Goal: Register for event/course

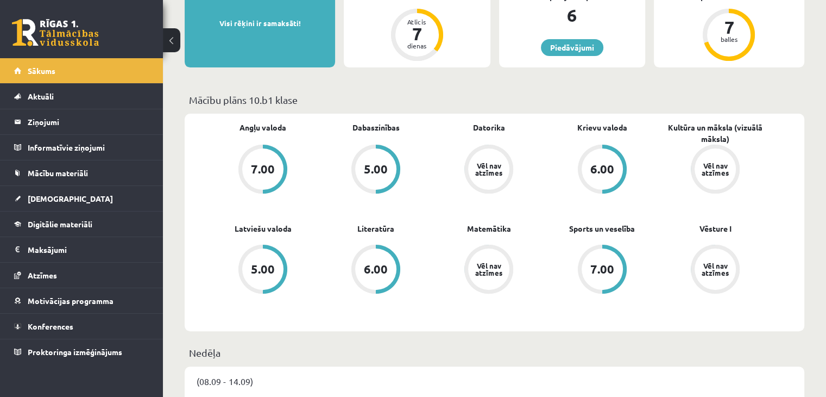
scroll to position [272, 0]
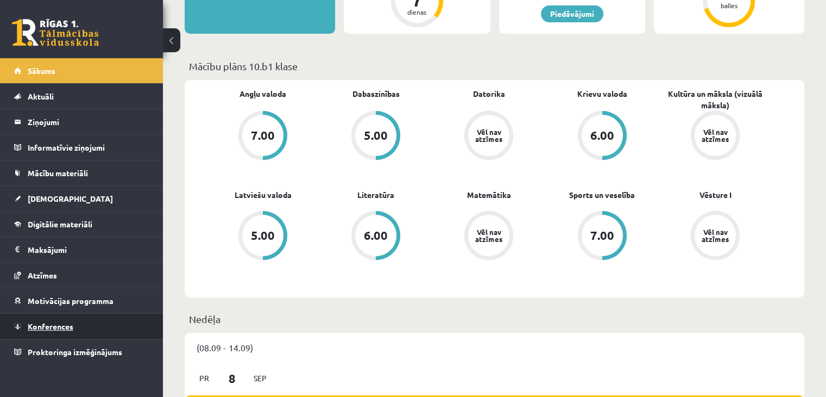
click at [55, 328] on span "Konferences" at bounding box center [51, 326] width 46 height 10
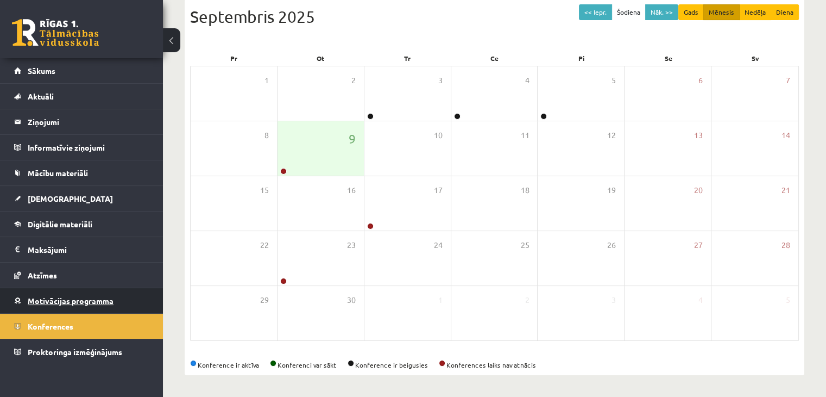
scroll to position [122, 0]
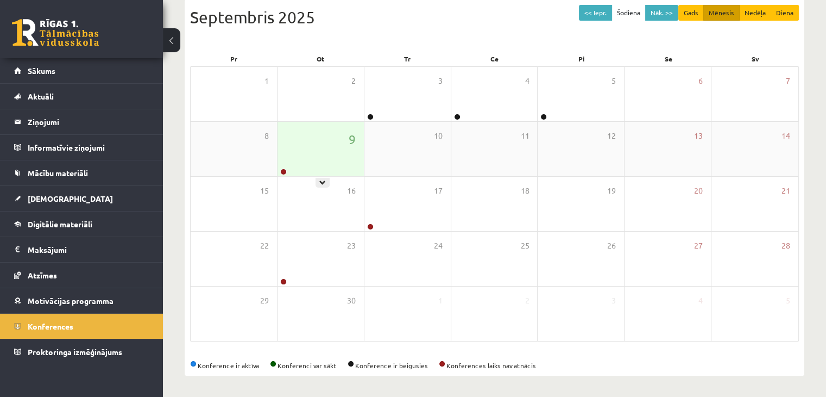
click at [298, 156] on div "9" at bounding box center [321, 149] width 86 height 54
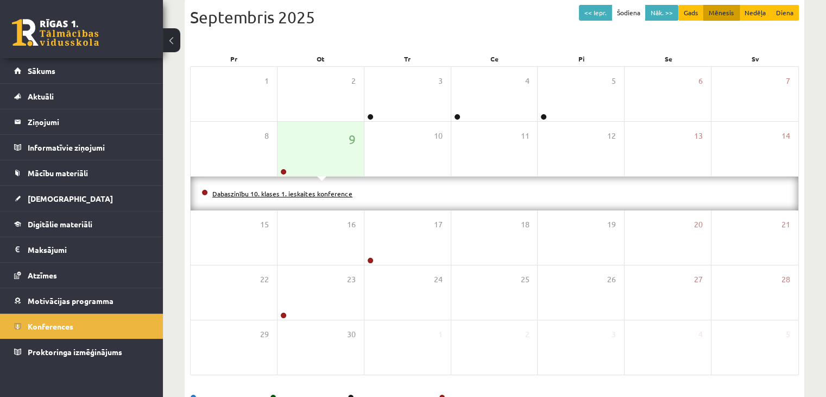
click at [296, 193] on link "Dabaszinību 10. klases 1. ieskaites konference" at bounding box center [282, 193] width 140 height 9
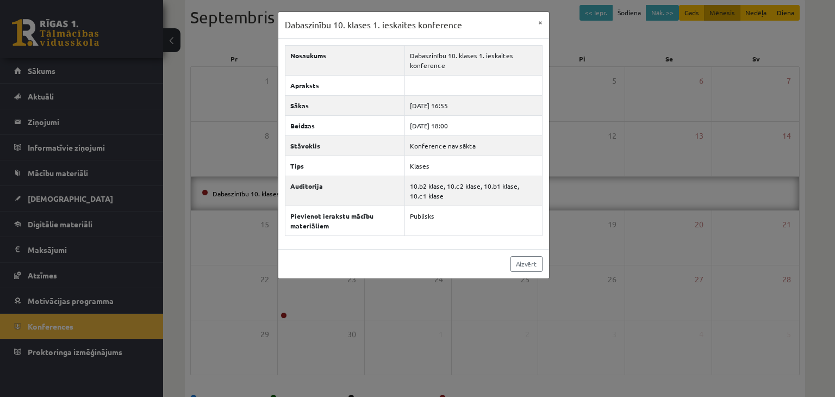
click at [617, 156] on div "Dabaszinību 10. klases 1. ieskaites konference × Nosaukums Dabaszinību 10. klas…" at bounding box center [417, 198] width 835 height 397
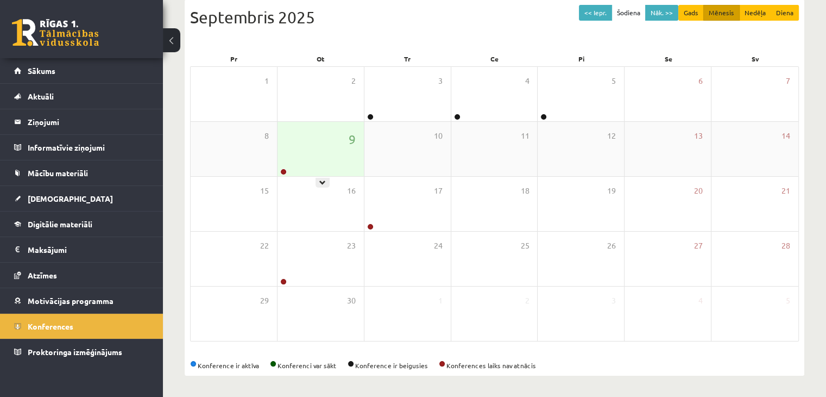
click at [334, 154] on div "9" at bounding box center [321, 149] width 86 height 54
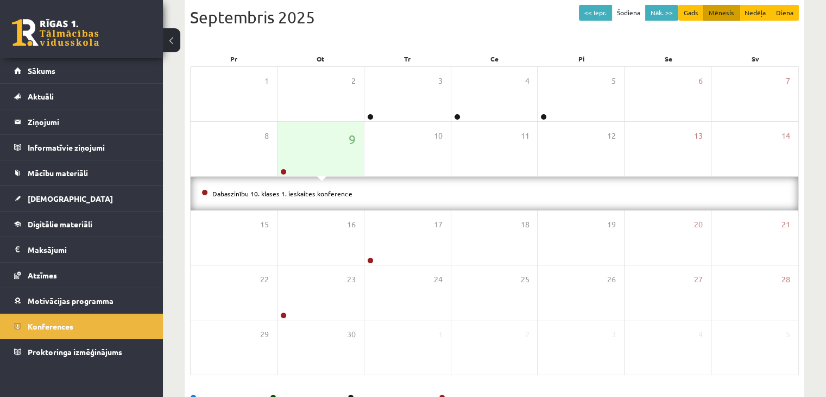
click at [325, 196] on li "Dabaszinību 10. klases 1. ieskaites konference" at bounding box center [495, 193] width 586 height 12
click at [324, 191] on link "Dabaszinību 10. klases 1. ieskaites konference" at bounding box center [282, 193] width 140 height 9
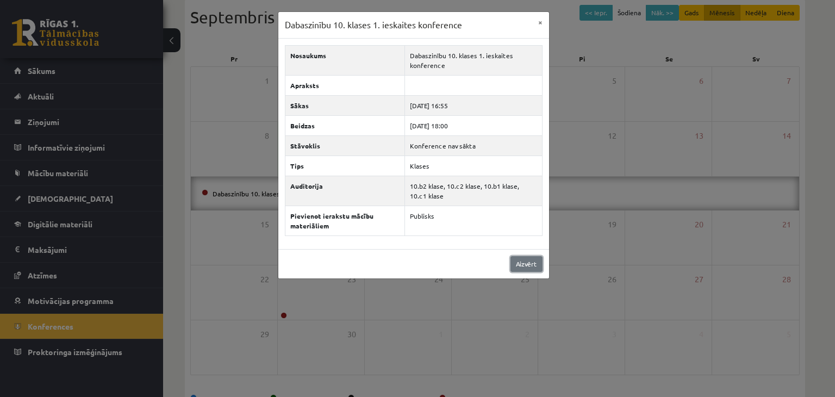
click at [519, 262] on link "Aizvērt" at bounding box center [526, 264] width 32 height 16
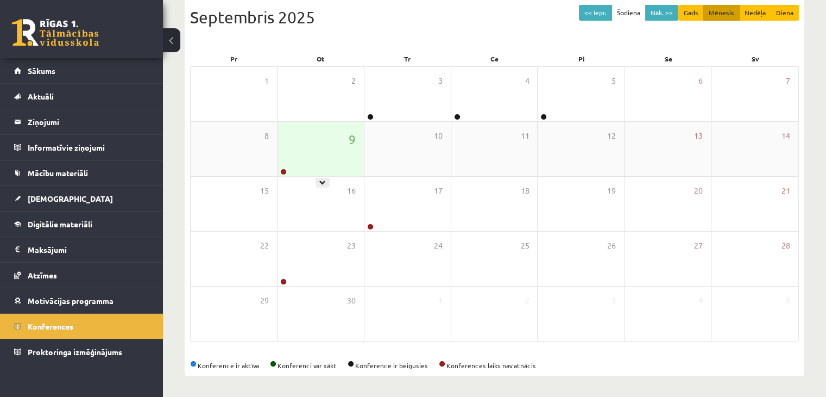
click at [355, 158] on div "9" at bounding box center [321, 149] width 86 height 54
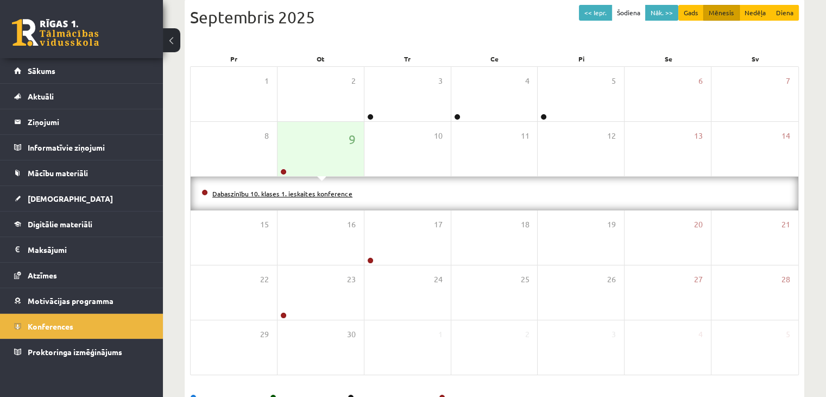
click at [338, 190] on link "Dabaszinību 10. klases 1. ieskaites konference" at bounding box center [282, 193] width 140 height 9
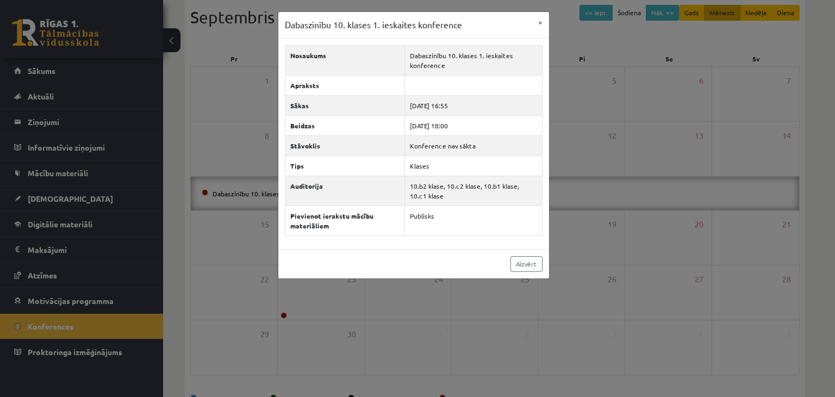
click at [522, 270] on div "Aizvērt" at bounding box center [413, 263] width 271 height 29
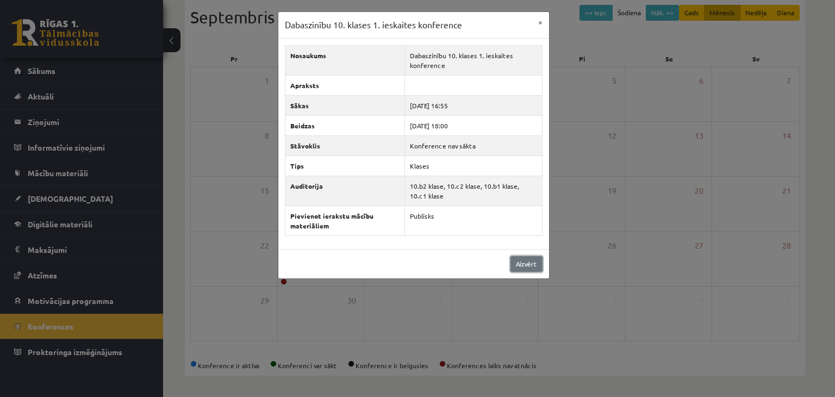
click at [519, 264] on link "Aizvērt" at bounding box center [526, 264] width 32 height 16
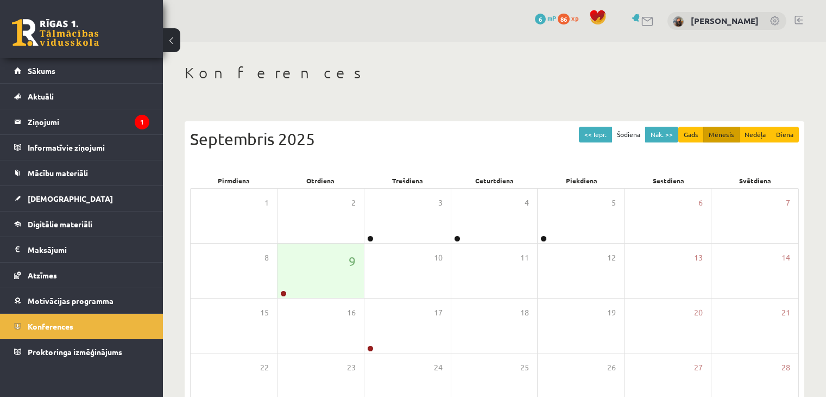
scroll to position [122, 0]
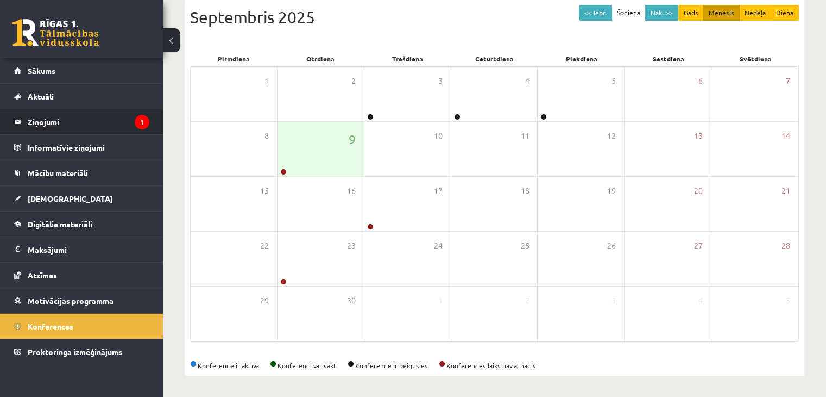
click at [115, 123] on legend "Ziņojumi 1" at bounding box center [89, 121] width 122 height 25
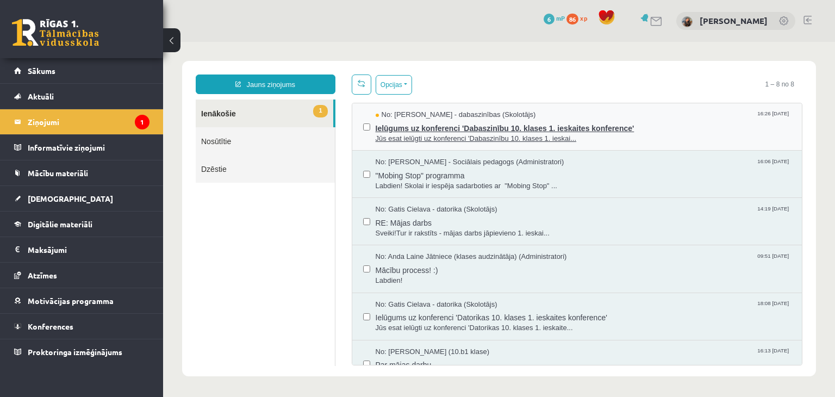
click at [429, 129] on span "Ielūgums uz konferenci 'Dabaszinību 10. klases 1. ieskaites konference'" at bounding box center [583, 127] width 416 height 14
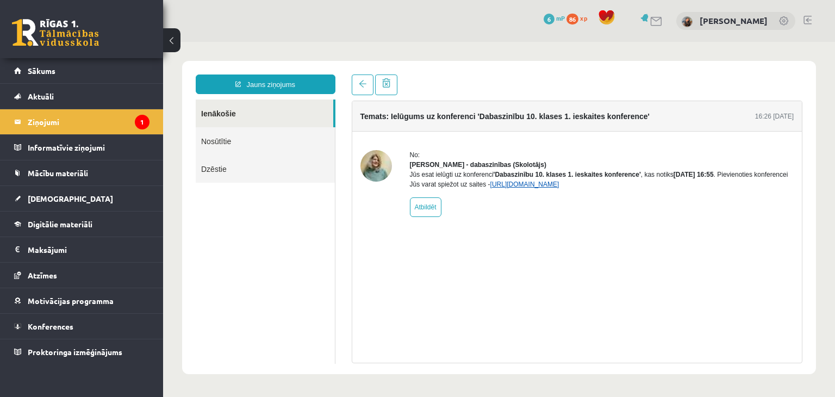
click at [541, 188] on link "https://eskola.r1tv.lv/conferences/4468/join" at bounding box center [524, 184] width 69 height 8
click at [55, 331] on link "Konferences" at bounding box center [81, 326] width 135 height 25
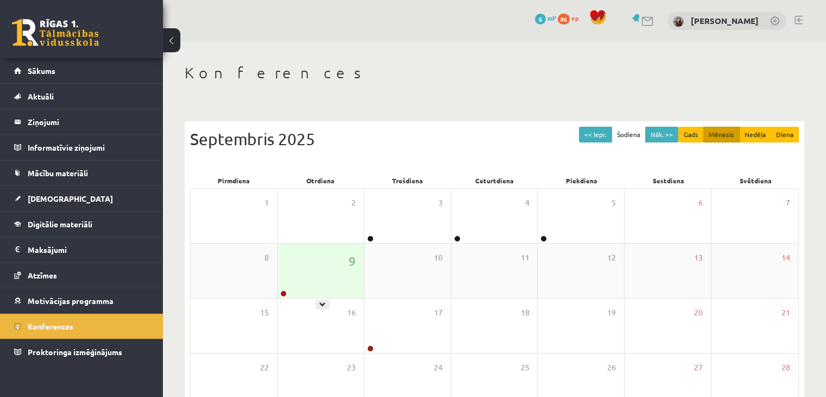
click at [326, 270] on div "9" at bounding box center [321, 270] width 86 height 54
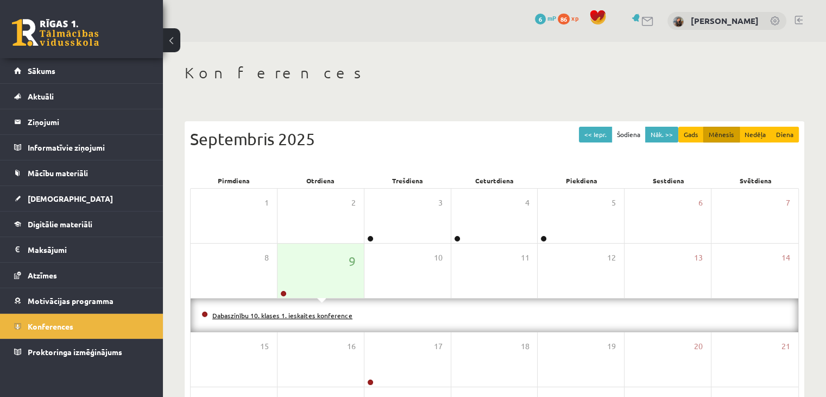
click at [330, 316] on link "Dabaszinību 10. klases 1. ieskaites konference" at bounding box center [282, 315] width 140 height 9
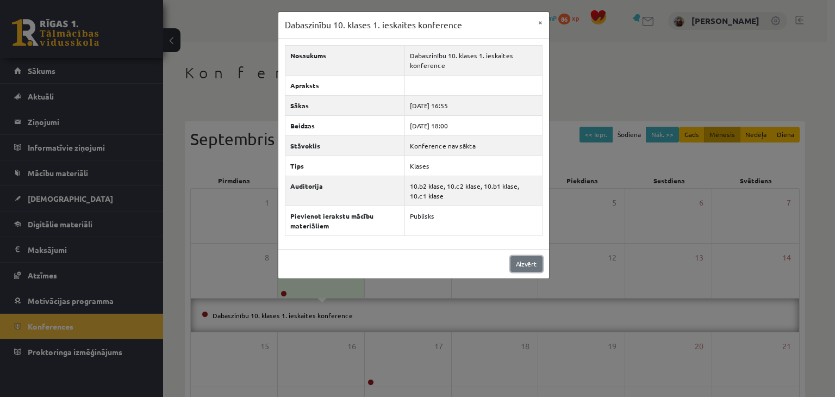
click at [537, 264] on link "Aizvērt" at bounding box center [526, 264] width 32 height 16
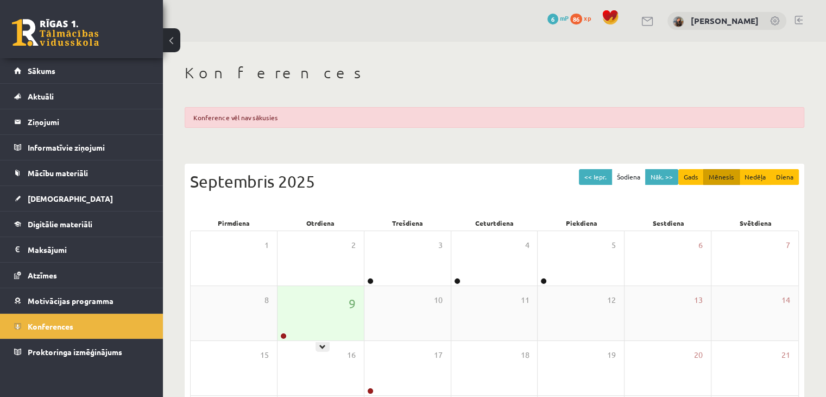
click at [339, 308] on div "9" at bounding box center [321, 313] width 86 height 54
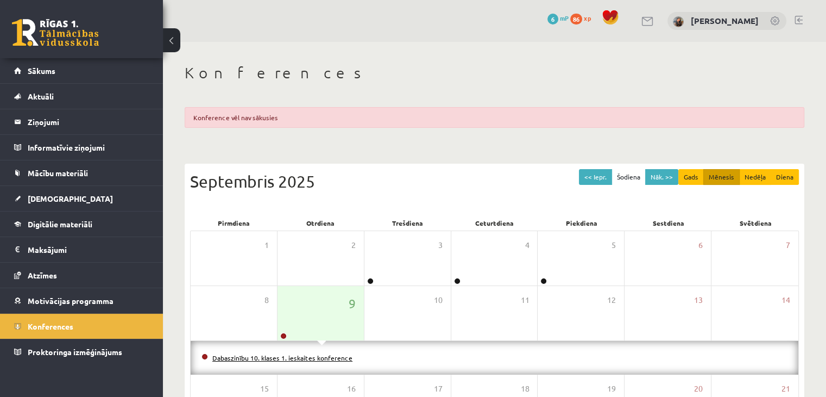
click at [328, 353] on link "Dabaszinību 10. klases 1. ieskaites konference" at bounding box center [282, 357] width 140 height 9
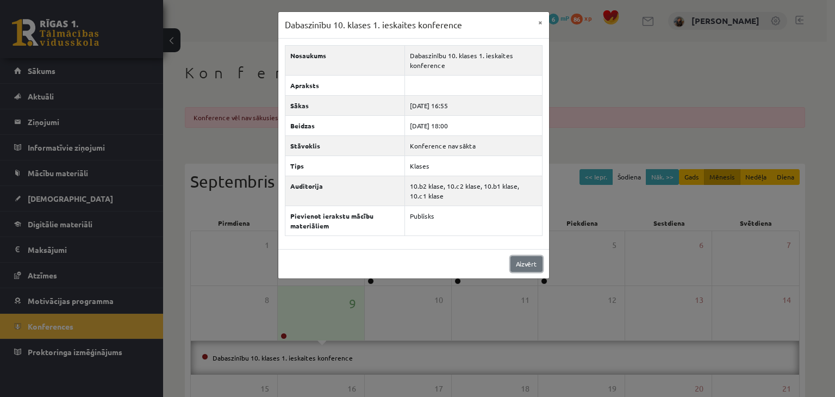
click at [526, 264] on link "Aizvērt" at bounding box center [526, 264] width 32 height 16
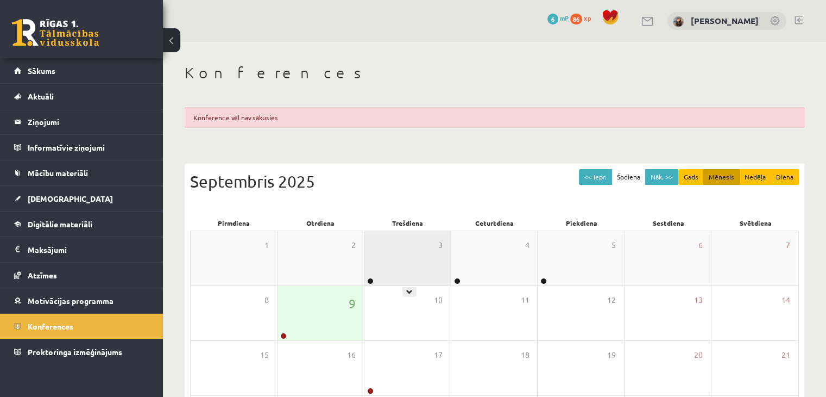
click at [439, 258] on div "3" at bounding box center [408, 258] width 86 height 54
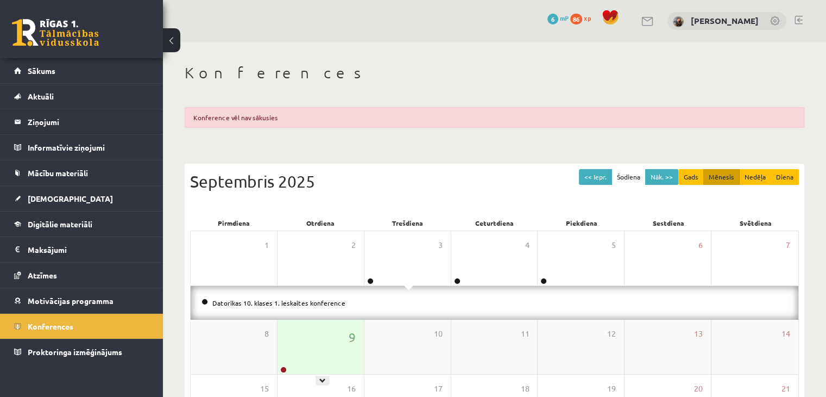
click at [337, 334] on div "9" at bounding box center [321, 346] width 86 height 54
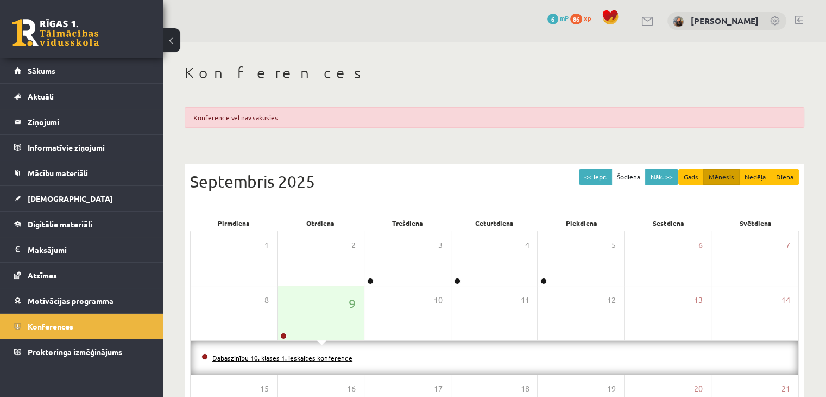
click at [324, 355] on link "Dabaszinību 10. klases 1. ieskaites konference" at bounding box center [282, 357] width 140 height 9
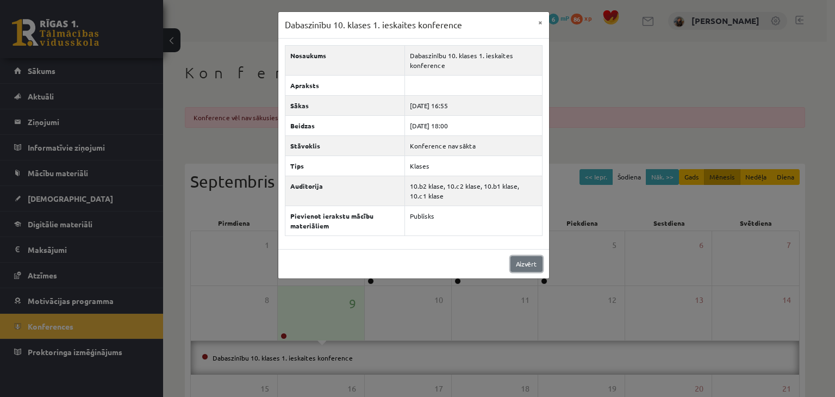
click at [532, 262] on link "Aizvērt" at bounding box center [526, 264] width 32 height 16
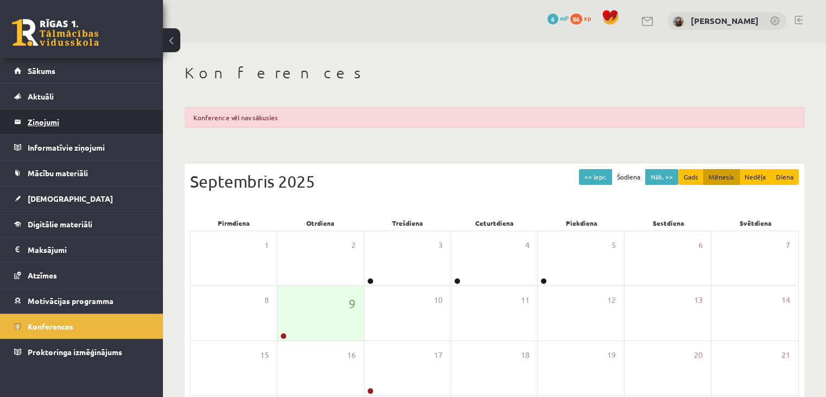
click at [108, 129] on legend "Ziņojumi 0" at bounding box center [89, 121] width 122 height 25
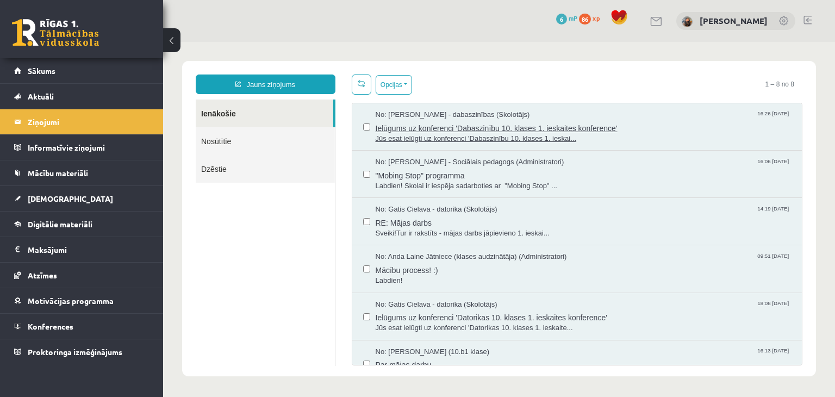
click at [412, 116] on span "No: [PERSON_NAME] - dabaszinības (Skolotājs)" at bounding box center [452, 115] width 154 height 10
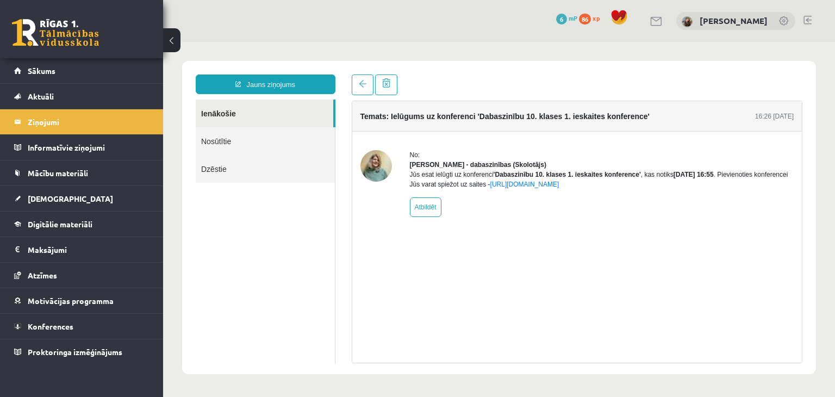
click at [374, 166] on img at bounding box center [376, 166] width 32 height 32
click at [53, 324] on span "Konferences" at bounding box center [51, 326] width 46 height 10
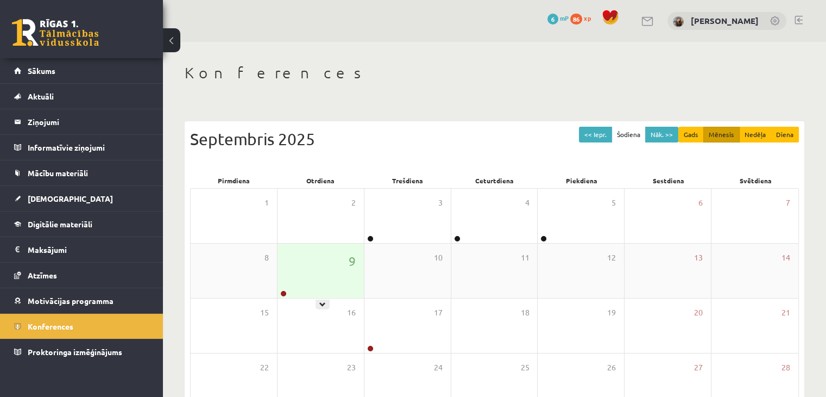
click at [337, 271] on div "9" at bounding box center [321, 270] width 86 height 54
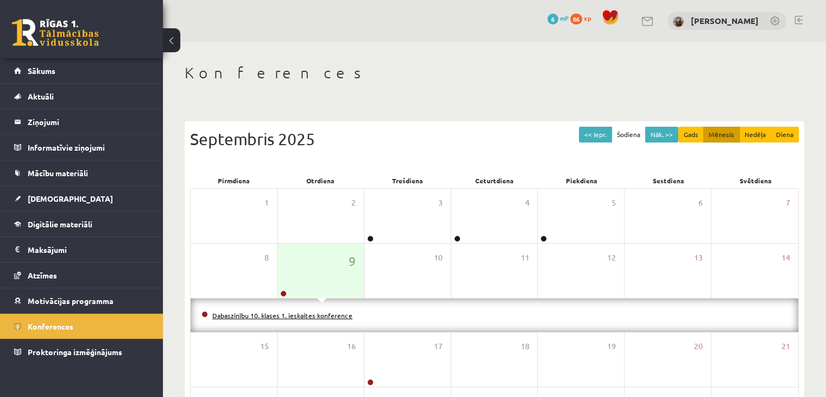
click at [326, 312] on link "Dabaszinību 10. klases 1. ieskaites konference" at bounding box center [282, 315] width 140 height 9
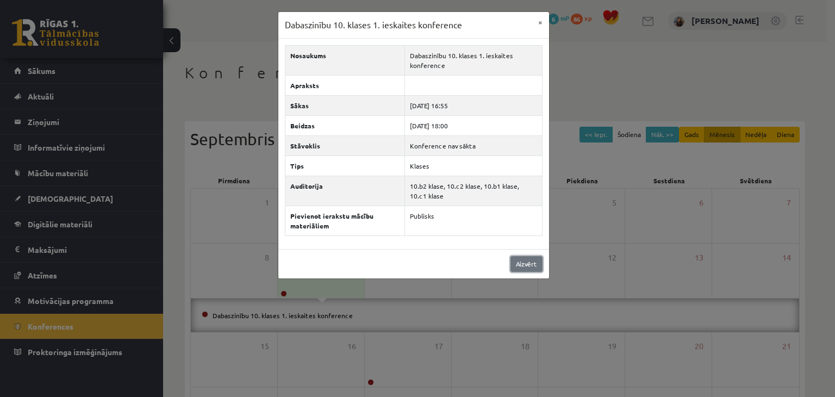
click at [538, 262] on link "Aizvērt" at bounding box center [526, 264] width 32 height 16
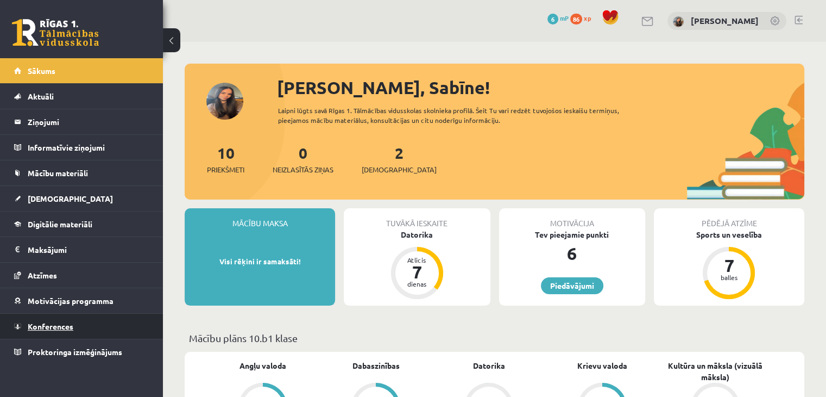
click at [101, 329] on link "Konferences" at bounding box center [81, 326] width 135 height 25
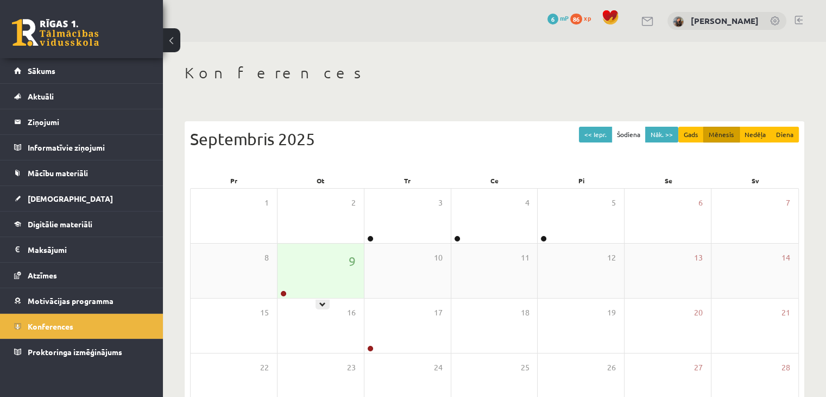
click at [322, 273] on div "9" at bounding box center [321, 270] width 86 height 54
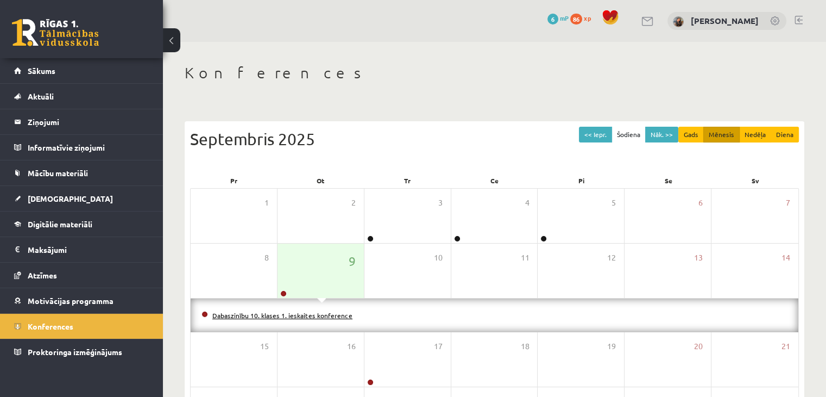
click at [319, 314] on link "Dabaszinību 10. klases 1. ieskaites konference" at bounding box center [282, 315] width 140 height 9
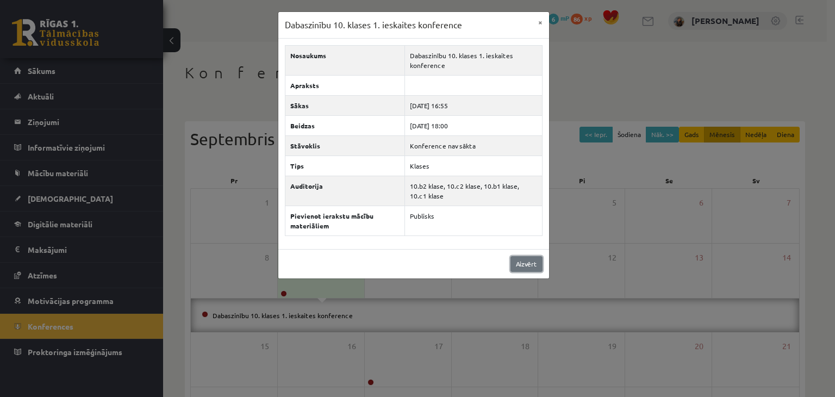
click at [526, 257] on link "Aizvērt" at bounding box center [526, 264] width 32 height 16
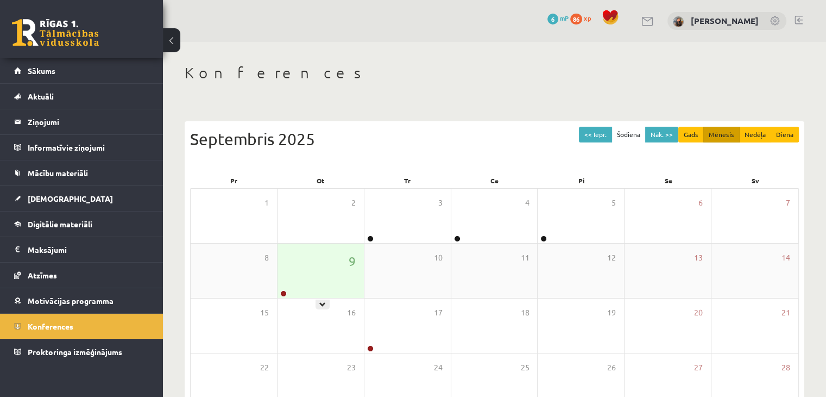
click at [322, 266] on div "9" at bounding box center [321, 270] width 86 height 54
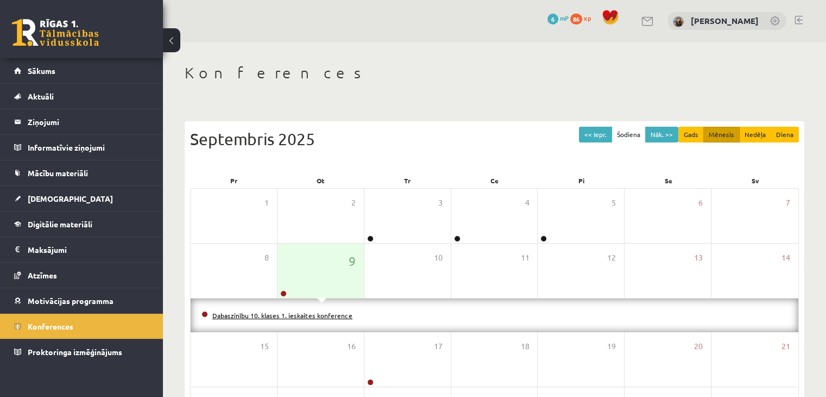
click at [311, 315] on link "Dabaszinību 10. klases 1. ieskaites konference" at bounding box center [282, 315] width 140 height 9
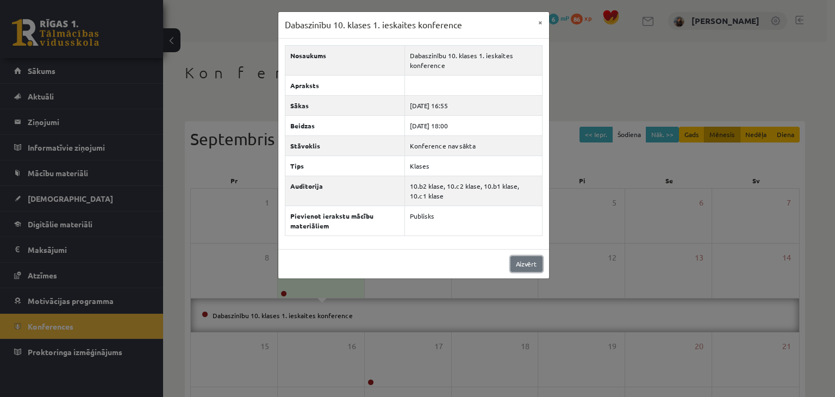
click at [521, 263] on link "Aizvērt" at bounding box center [526, 264] width 32 height 16
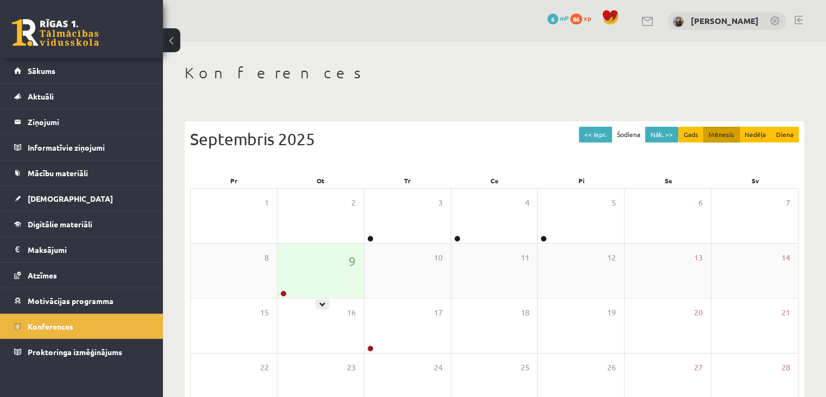
click at [321, 276] on div "9" at bounding box center [321, 270] width 86 height 54
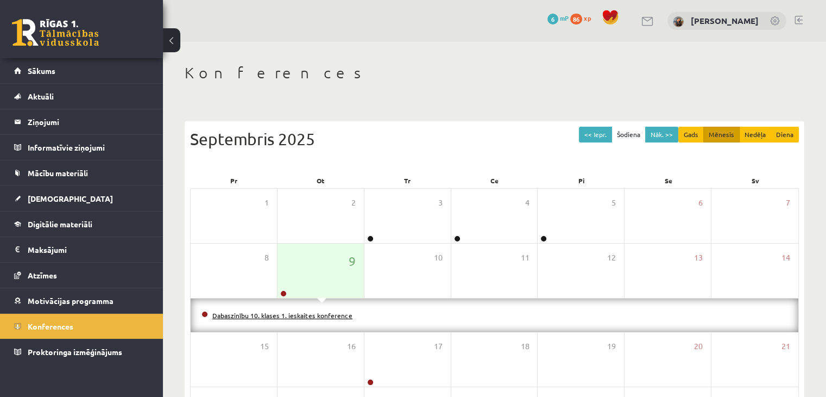
click at [319, 311] on link "Dabaszinību 10. klases 1. ieskaites konference" at bounding box center [282, 315] width 140 height 9
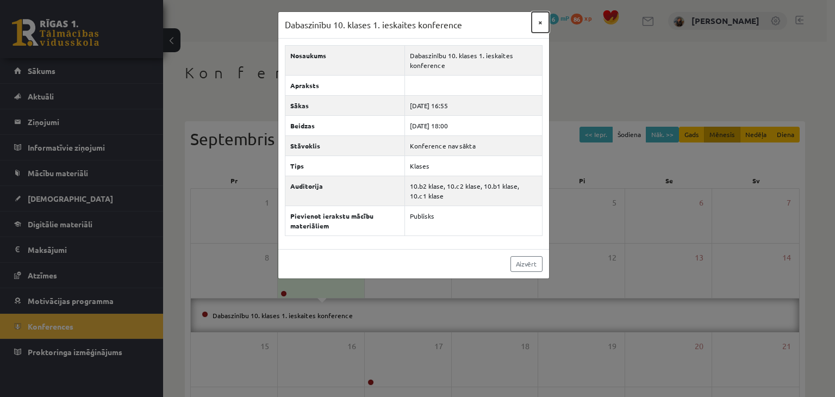
click at [539, 17] on button "×" at bounding box center [539, 22] width 17 height 21
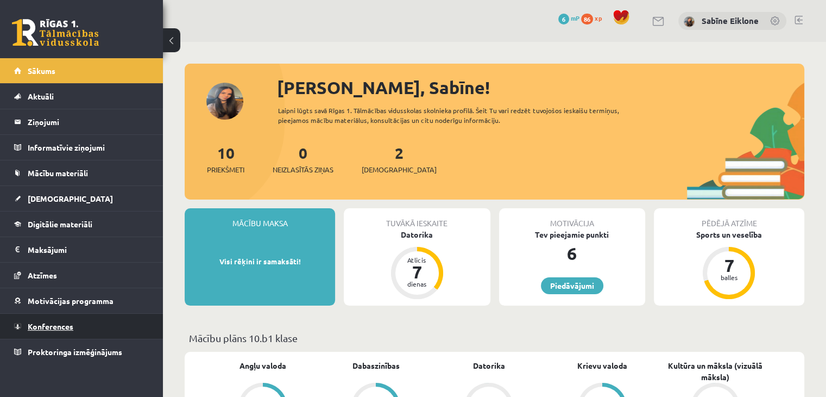
click at [70, 331] on link "Konferences" at bounding box center [81, 326] width 135 height 25
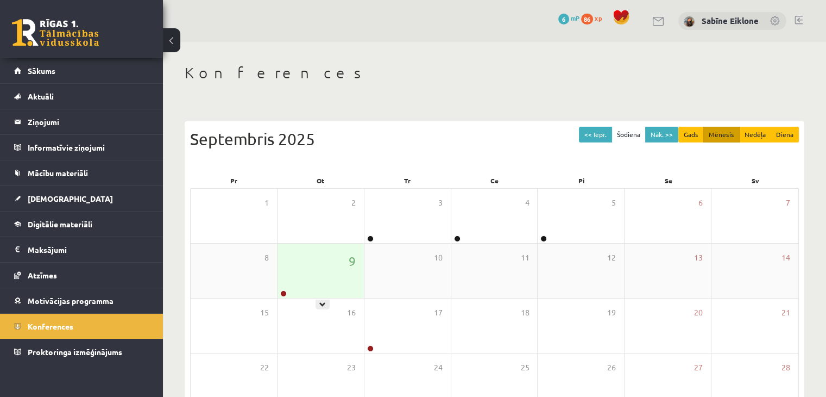
click at [319, 263] on div "9" at bounding box center [321, 270] width 86 height 54
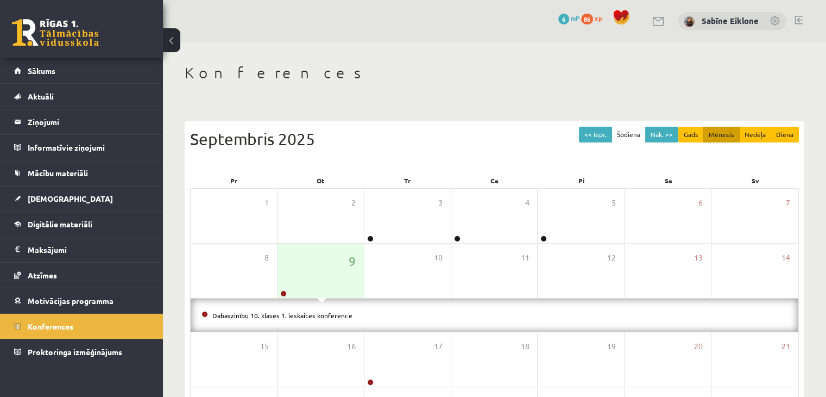
click at [322, 309] on li "Dabaszinību 10. klases 1. ieskaites konference" at bounding box center [495, 315] width 586 height 12
click at [321, 316] on link "Dabaszinību 10. klases 1. ieskaites konference" at bounding box center [282, 315] width 140 height 9
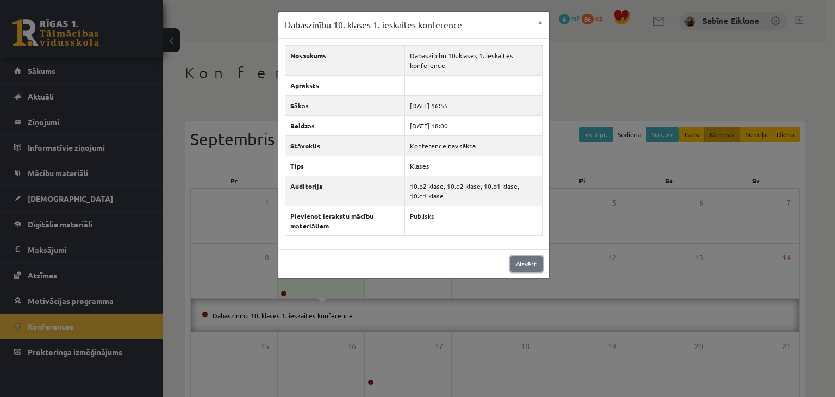
click at [526, 261] on link "Aizvērt" at bounding box center [526, 264] width 32 height 16
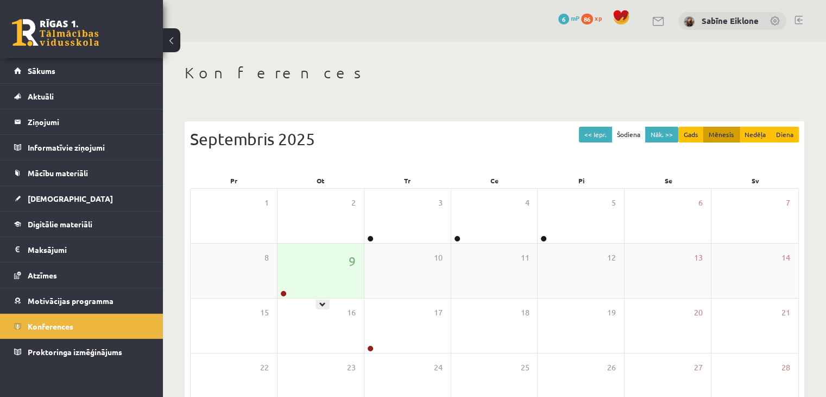
click at [337, 267] on div "9" at bounding box center [321, 270] width 86 height 54
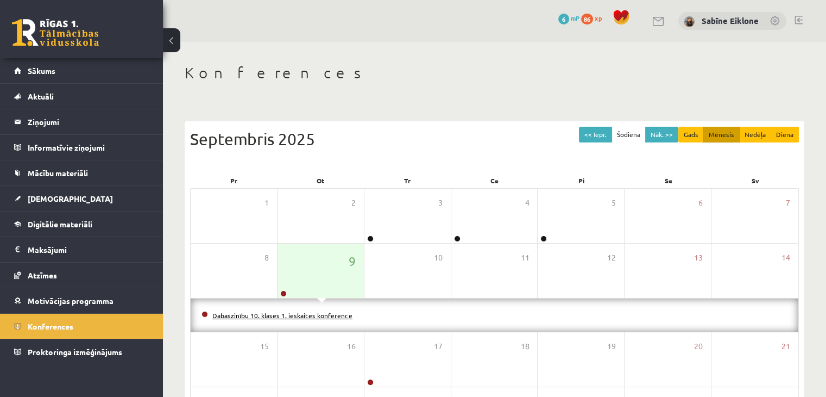
click at [323, 312] on link "Dabaszinību 10. klases 1. ieskaites konference" at bounding box center [282, 315] width 140 height 9
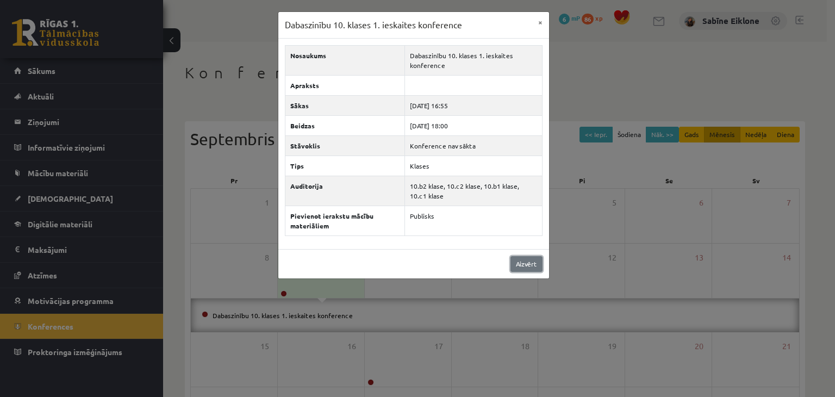
click at [520, 261] on link "Aizvērt" at bounding box center [526, 264] width 32 height 16
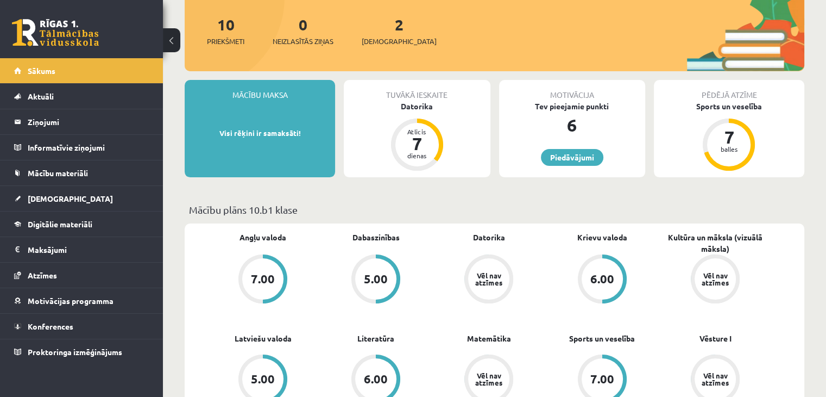
scroll to position [163, 0]
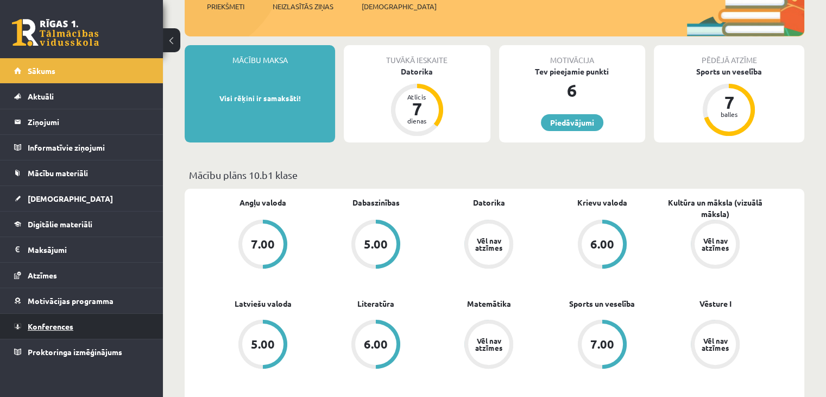
click at [71, 331] on link "Konferences" at bounding box center [81, 326] width 135 height 25
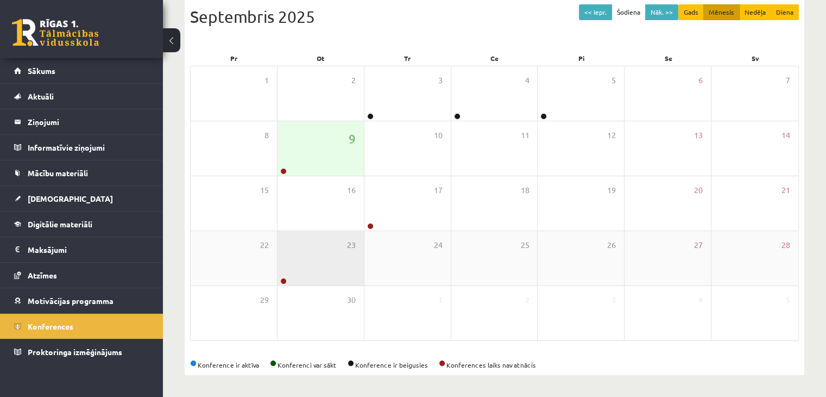
scroll to position [122, 0]
click at [337, 267] on div "23" at bounding box center [321, 258] width 86 height 54
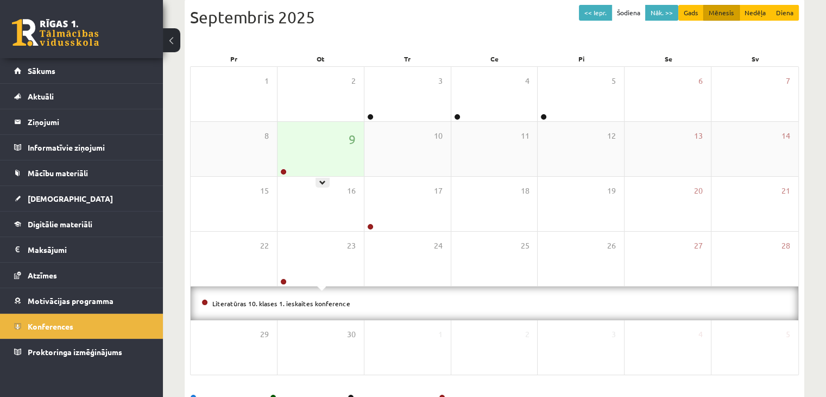
click at [324, 157] on div "9" at bounding box center [321, 149] width 86 height 54
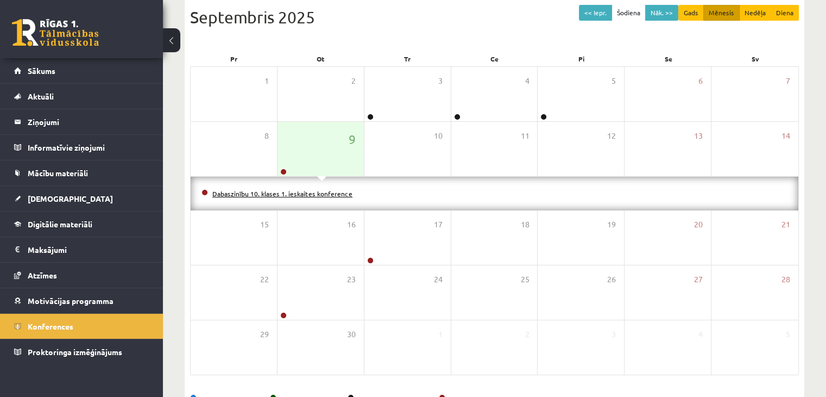
click at [325, 195] on link "Dabaszinību 10. klases 1. ieskaites konference" at bounding box center [282, 193] width 140 height 9
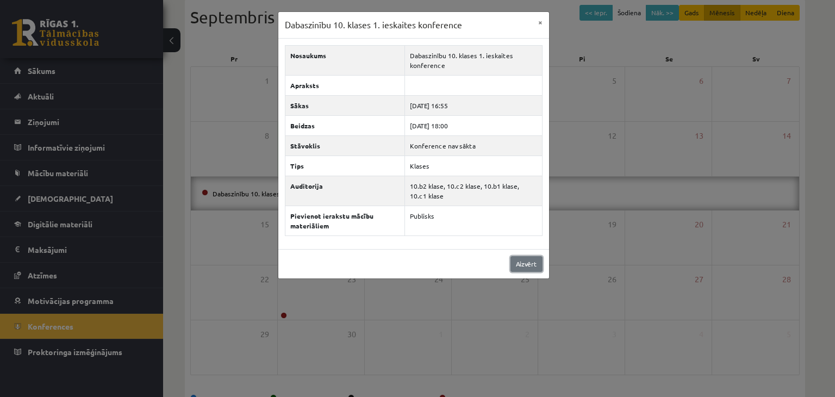
click at [528, 264] on link "Aizvērt" at bounding box center [526, 264] width 32 height 16
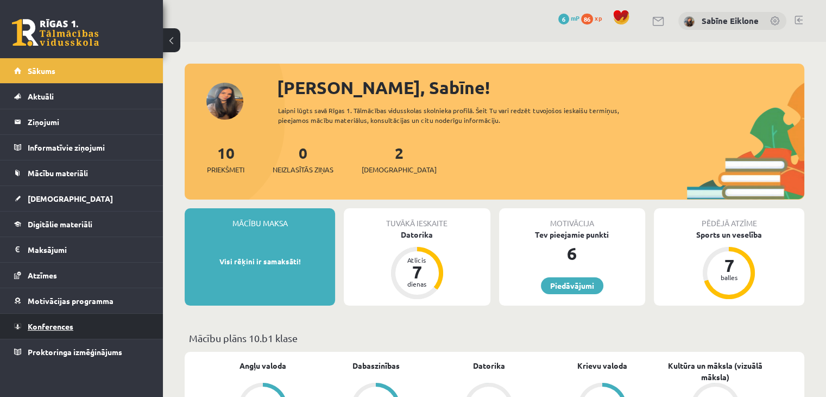
click at [102, 319] on link "Konferences" at bounding box center [81, 326] width 135 height 25
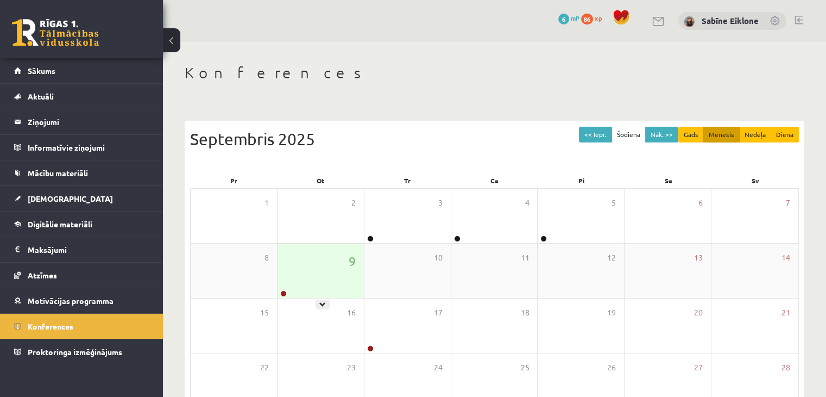
click at [304, 283] on div "9" at bounding box center [321, 270] width 86 height 54
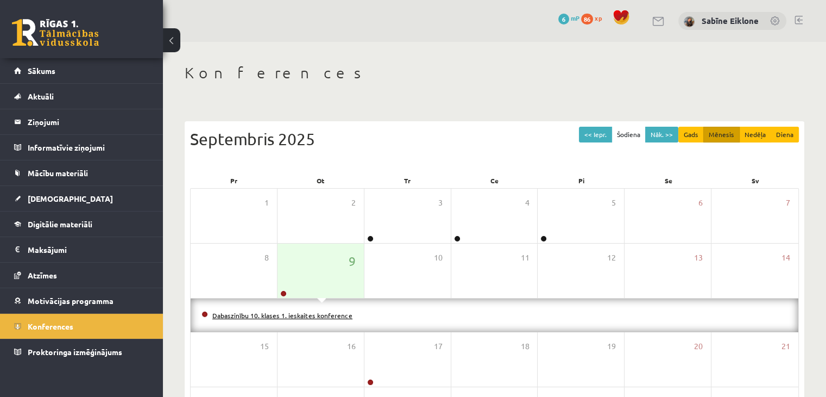
click at [325, 317] on link "Dabaszinību 10. klases 1. ieskaites konference" at bounding box center [282, 315] width 140 height 9
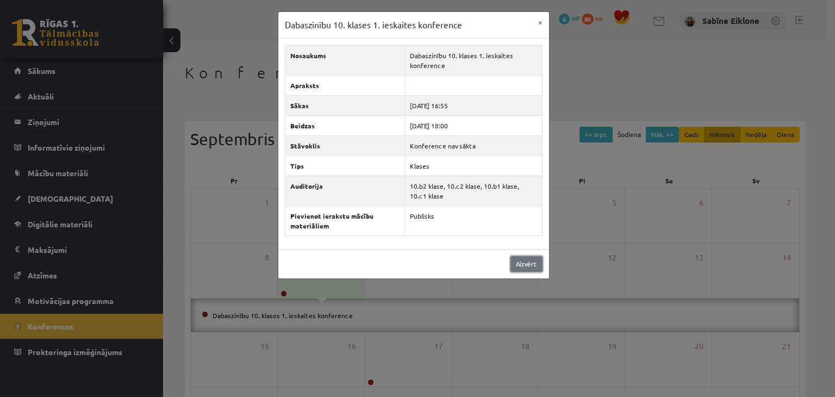
click at [530, 262] on link "Aizvērt" at bounding box center [526, 264] width 32 height 16
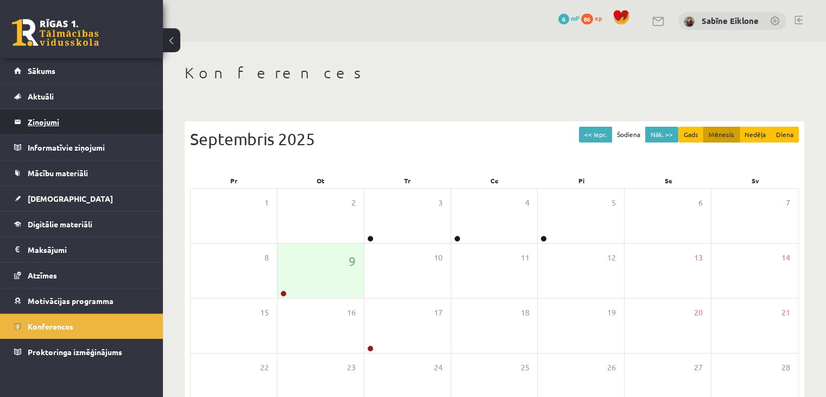
click at [57, 121] on legend "Ziņojumi 0" at bounding box center [89, 121] width 122 height 25
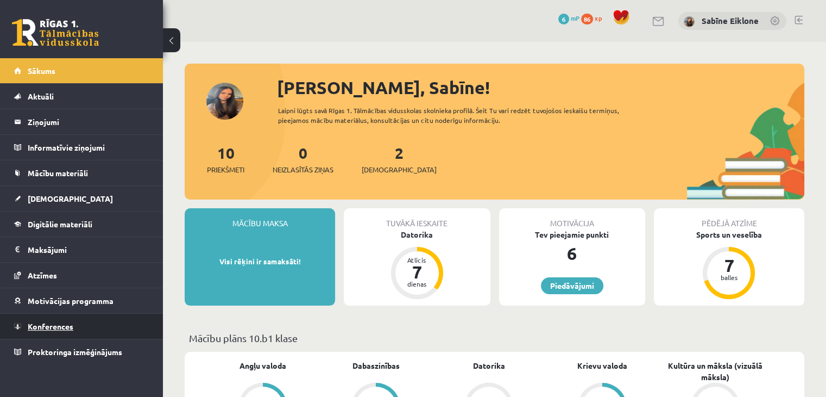
click at [58, 321] on span "Konferences" at bounding box center [51, 326] width 46 height 10
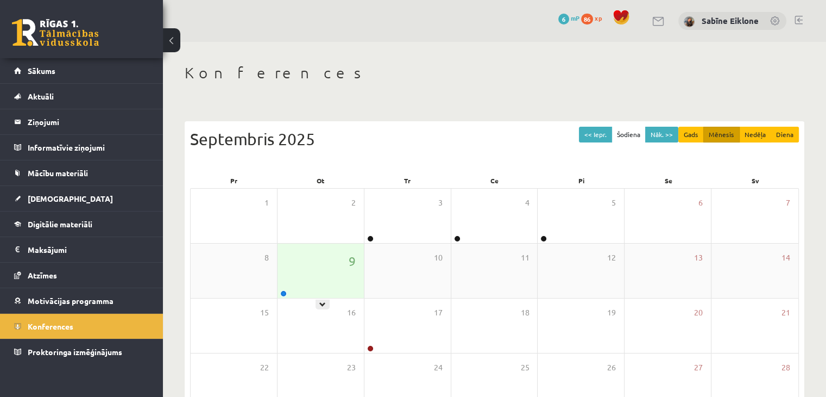
click at [309, 289] on div "9" at bounding box center [321, 270] width 86 height 54
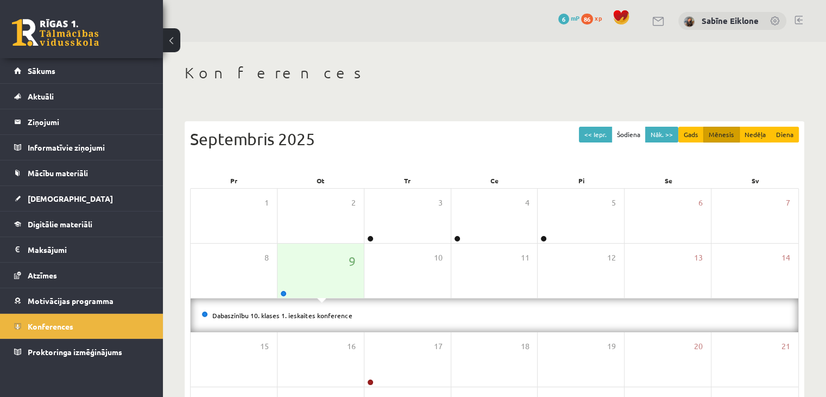
click at [305, 319] on li "Dabaszinību 10. klases 1. ieskaites konference" at bounding box center [495, 315] width 586 height 12
click at [305, 317] on link "Dabaszinību 10. klases 1. ieskaites konference" at bounding box center [282, 315] width 140 height 9
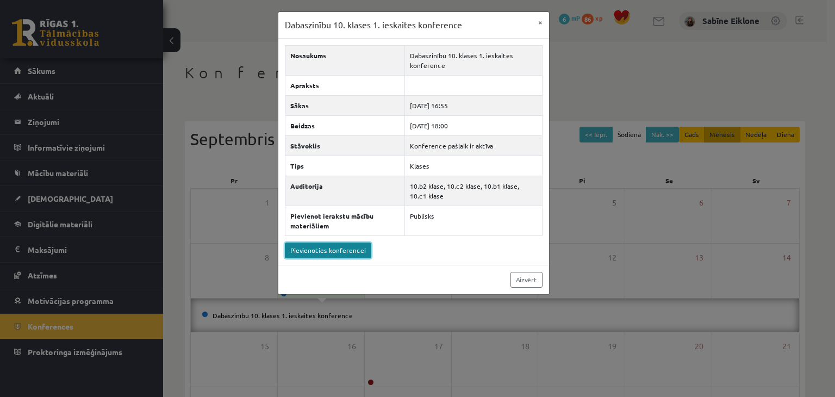
click at [346, 246] on link "Pievienoties konferencei" at bounding box center [328, 250] width 86 height 16
click at [328, 245] on link "Pievienoties konferencei" at bounding box center [328, 250] width 86 height 16
